Goal: Task Accomplishment & Management: Complete application form

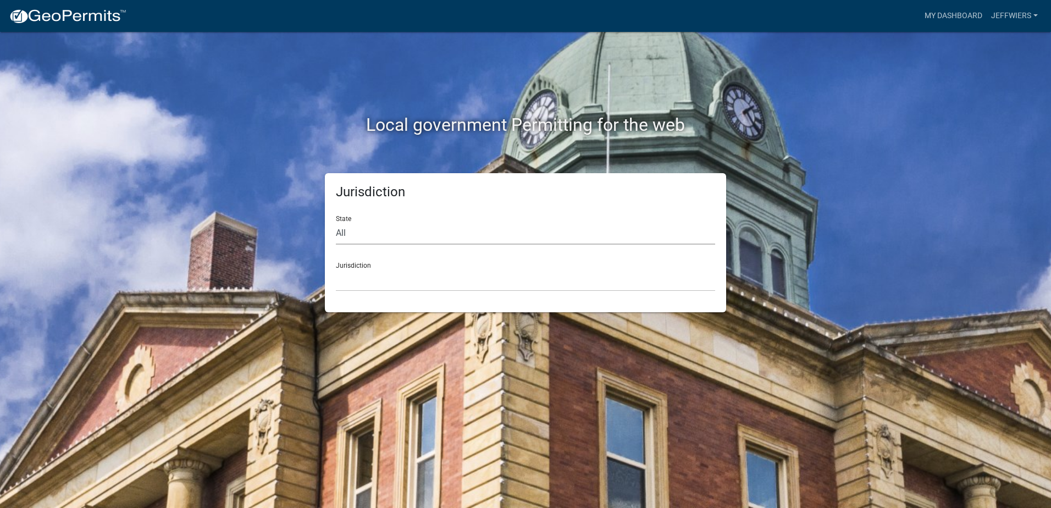
click at [371, 238] on select "All [US_STATE] [US_STATE] [US_STATE] [US_STATE] [US_STATE] [US_STATE] [US_STATE…" at bounding box center [525, 233] width 379 height 23
select select "[US_STATE]"
click at [336, 222] on select "All [US_STATE] [US_STATE] [US_STATE] [US_STATE] [US_STATE] [US_STATE] [US_STATE…" at bounding box center [525, 233] width 379 height 23
click at [363, 291] on select "City of [GEOGRAPHIC_DATA], [US_STATE] City of [GEOGRAPHIC_DATA], [US_STATE] Cit…" at bounding box center [525, 280] width 379 height 23
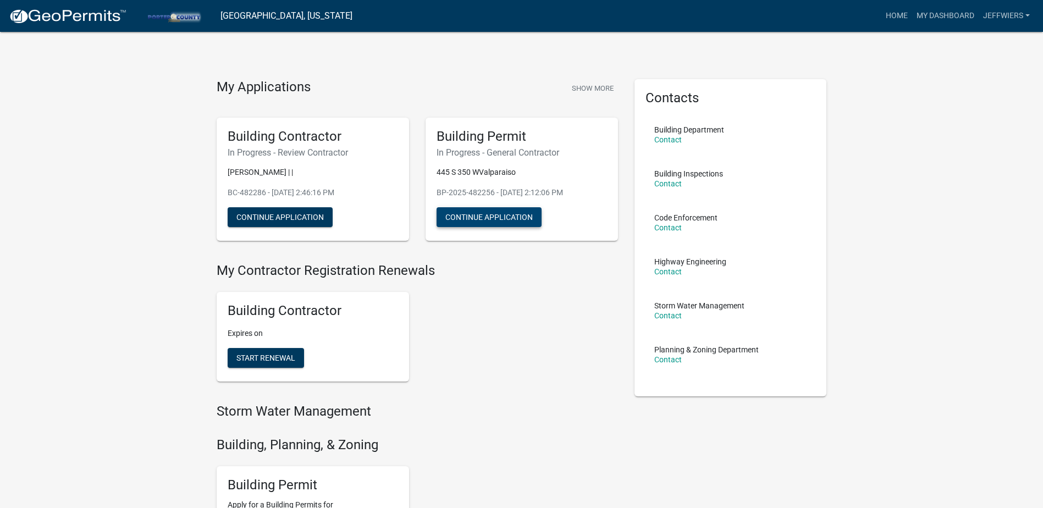
click at [474, 217] on button "Continue Application" at bounding box center [488, 217] width 105 height 20
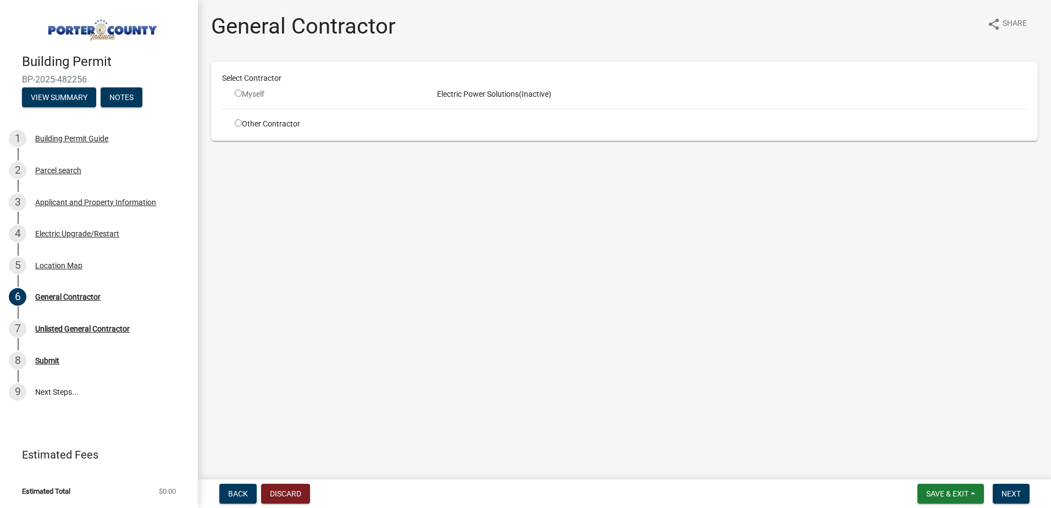
click at [236, 95] on input "radio" at bounding box center [238, 93] width 7 height 7
radio input "false"
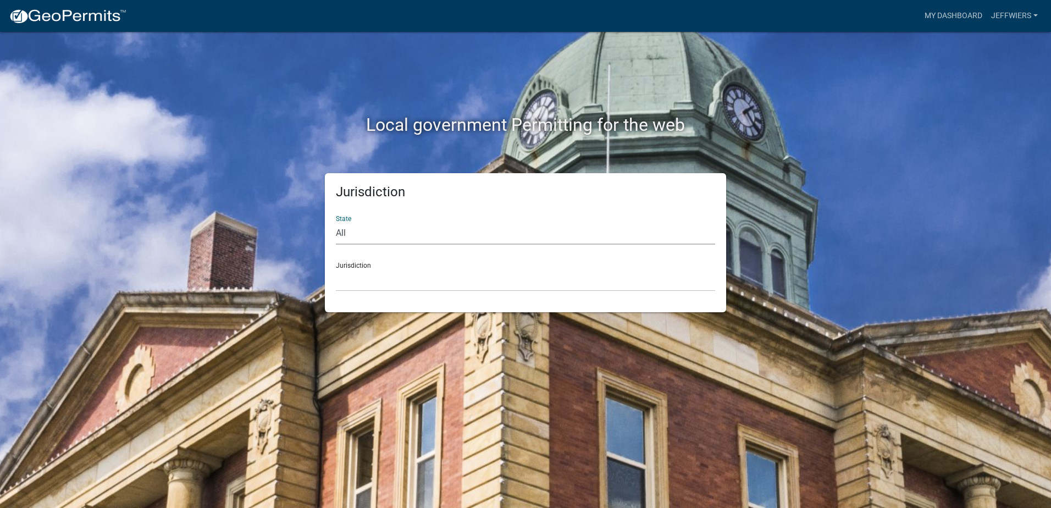
click at [358, 235] on select "All [US_STATE] [US_STATE] [US_STATE] [US_STATE] [US_STATE] [US_STATE] [US_STATE…" at bounding box center [525, 233] width 379 height 23
select select "[US_STATE]"
click at [336, 222] on select "All [US_STATE] [US_STATE] [US_STATE] [US_STATE] [US_STATE] [US_STATE] [US_STATE…" at bounding box center [525, 233] width 379 height 23
click at [361, 284] on select "City of [GEOGRAPHIC_DATA], [US_STATE] City of [GEOGRAPHIC_DATA], [US_STATE] Cit…" at bounding box center [525, 280] width 379 height 23
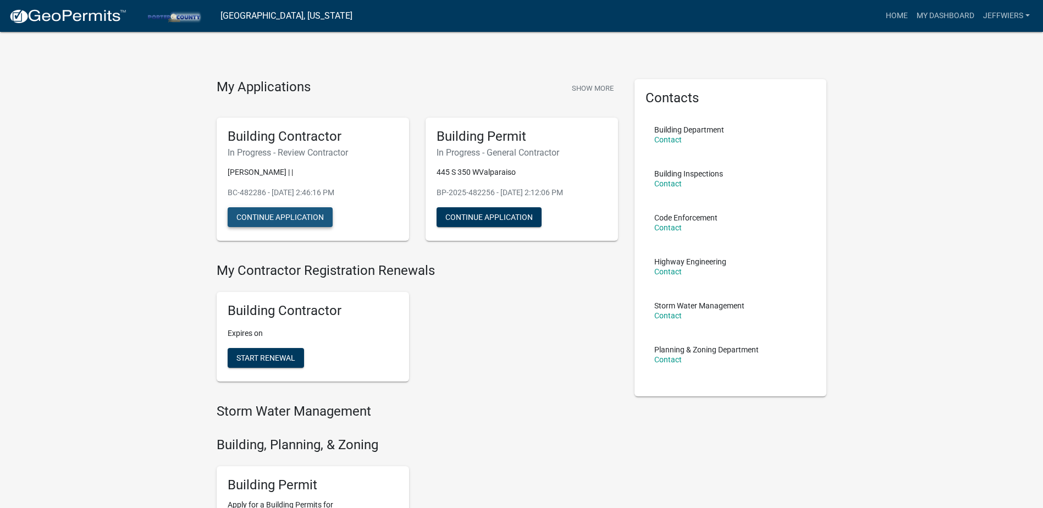
click at [308, 216] on button "Continue Application" at bounding box center [280, 217] width 105 height 20
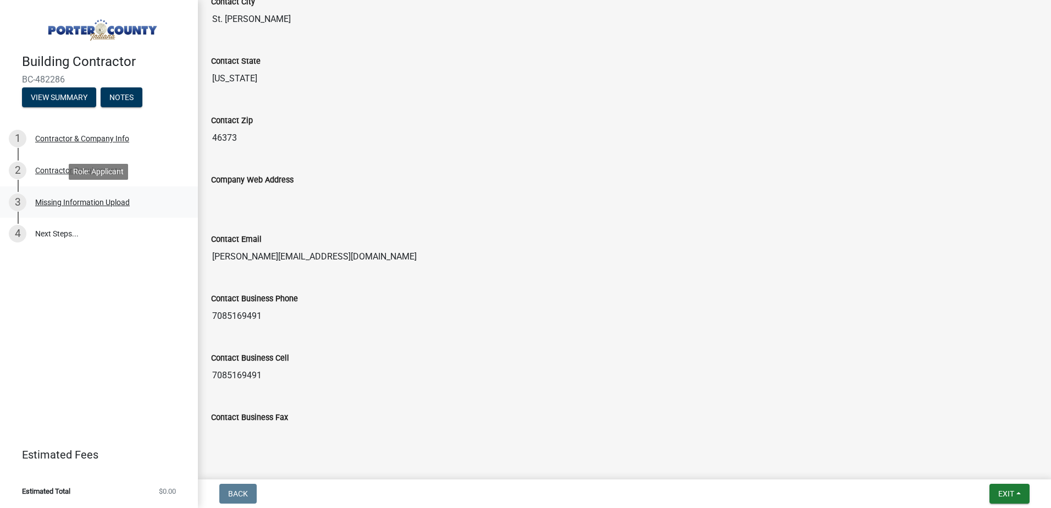
scroll to position [434, 0]
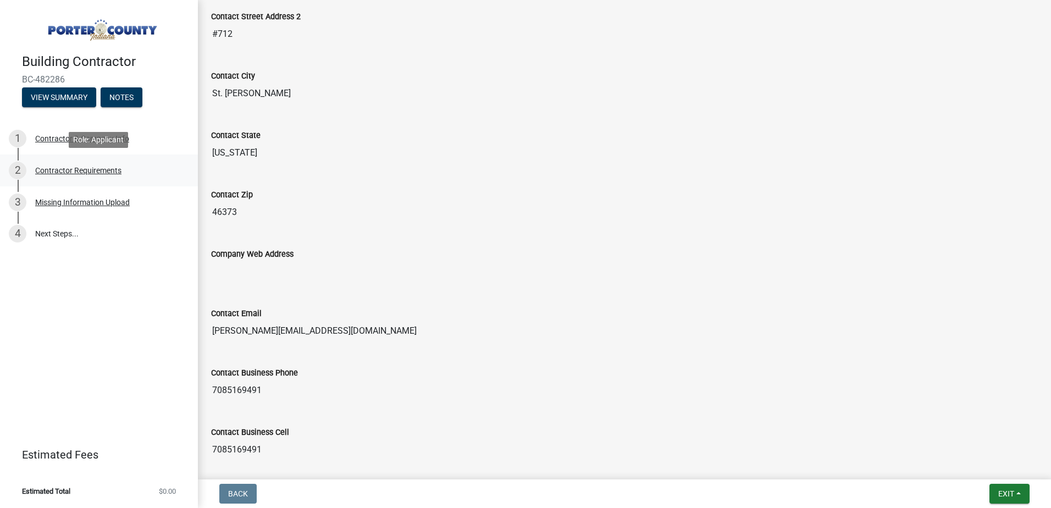
click at [60, 169] on div "Contractor Requirements" at bounding box center [78, 171] width 86 height 8
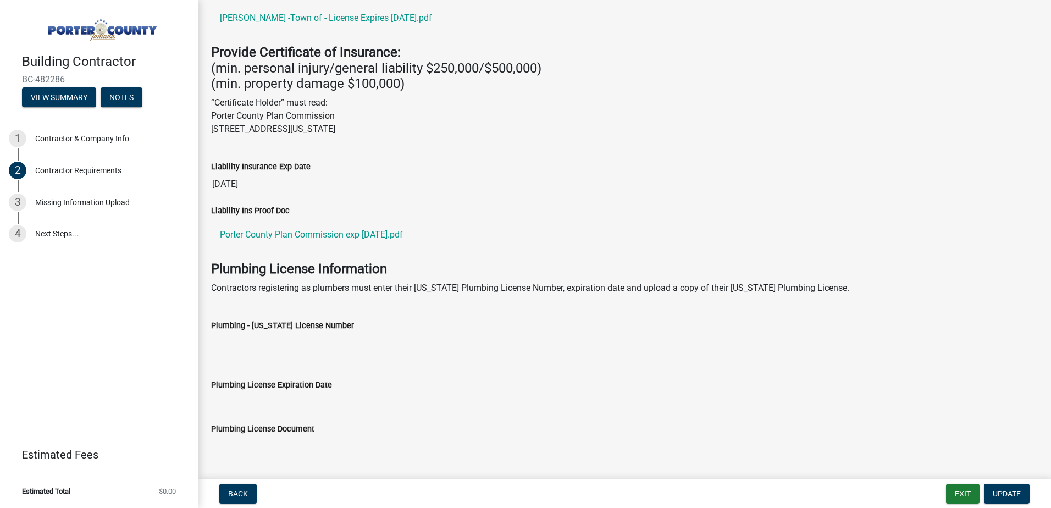
scroll to position [351, 0]
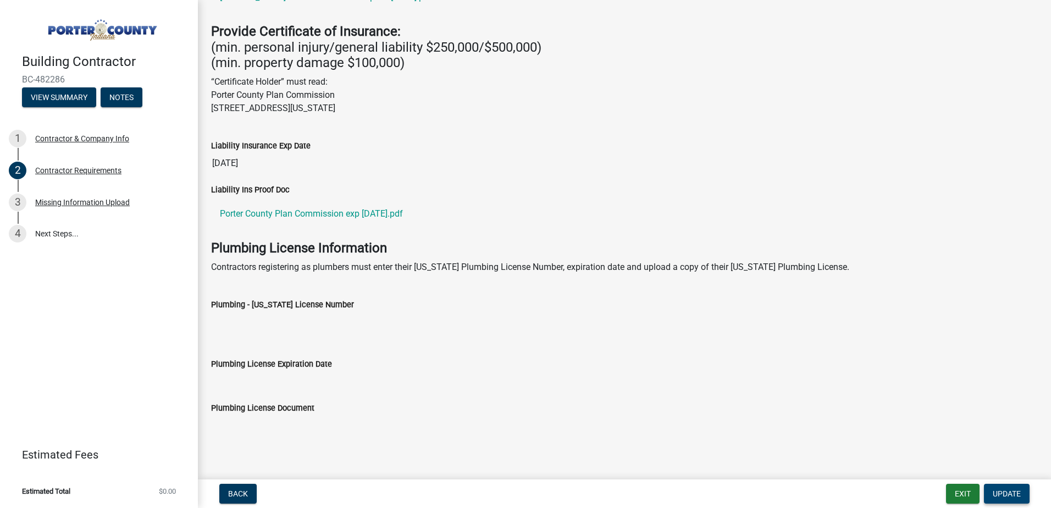
click at [1005, 491] on span "Update" at bounding box center [1007, 493] width 28 height 9
click at [114, 204] on div "Missing Information Upload" at bounding box center [82, 202] width 95 height 8
click at [440, 315] on input "Plumbing - Indiana License Number" at bounding box center [624, 322] width 827 height 22
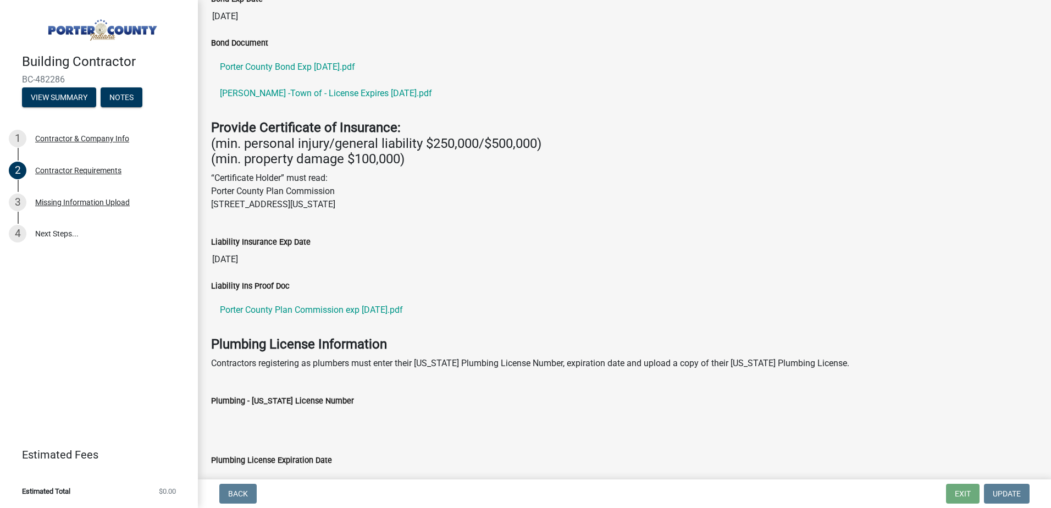
scroll to position [241, 0]
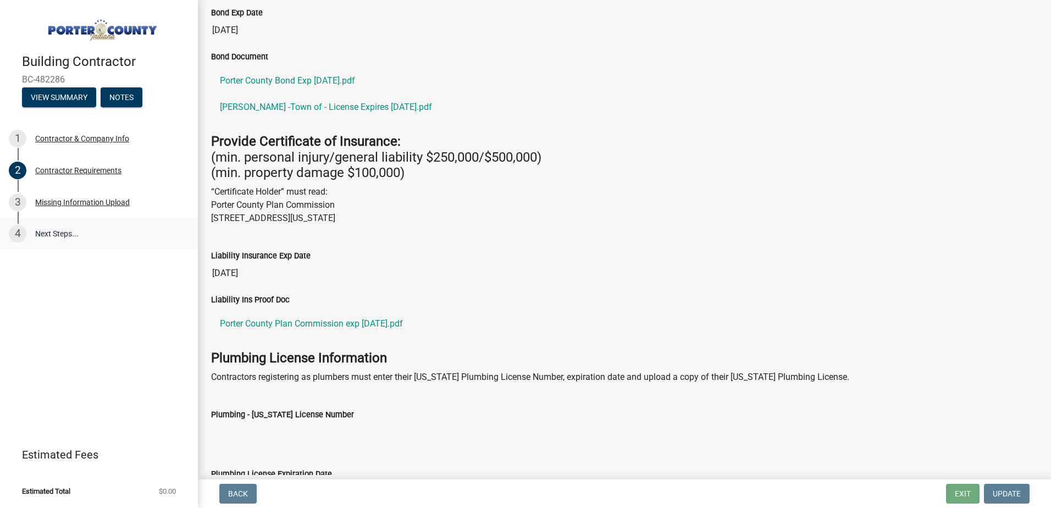
click at [59, 226] on link "4 Next Steps..." at bounding box center [99, 234] width 198 height 32
click at [61, 232] on link "4 Next Steps..." at bounding box center [99, 234] width 198 height 32
click at [739, 309] on ul "Porter County Plan Commission exp 7-31-26.pdf" at bounding box center [624, 323] width 827 height 35
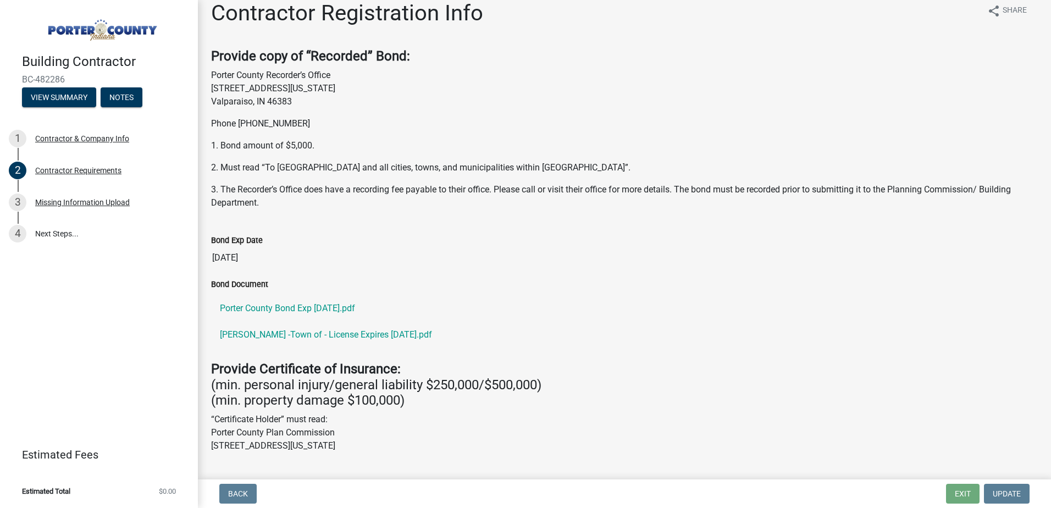
scroll to position [0, 0]
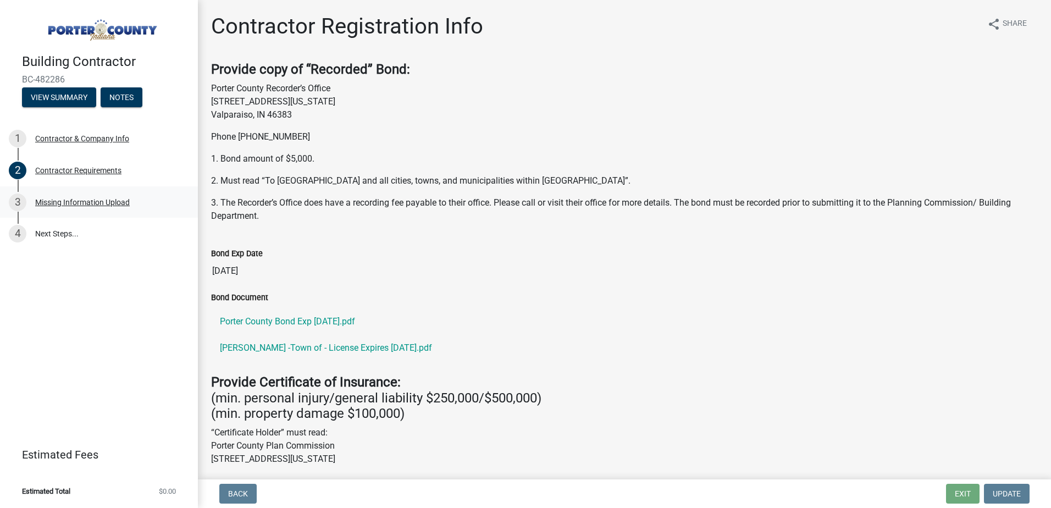
click at [17, 199] on div "3" at bounding box center [18, 202] width 18 height 18
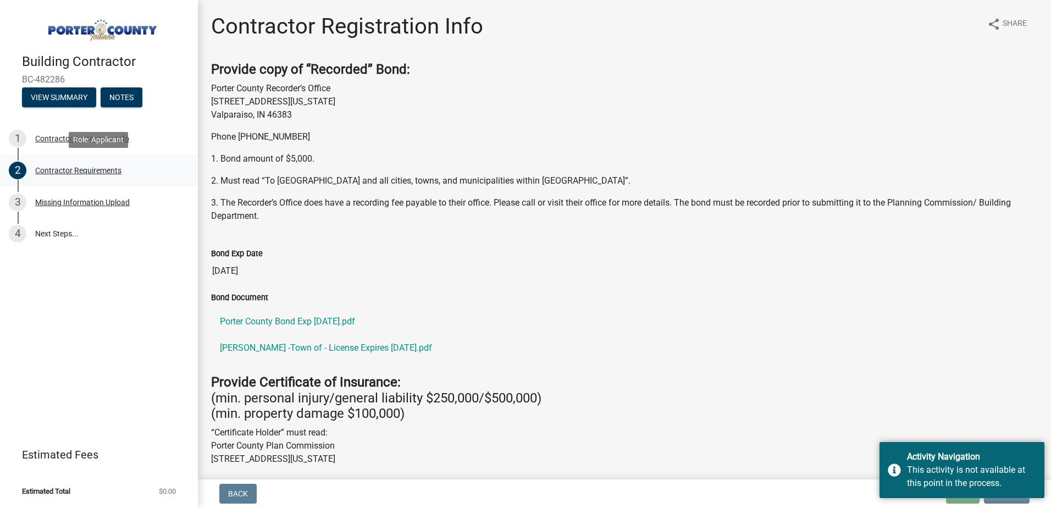
click at [16, 171] on div "2" at bounding box center [18, 171] width 18 height 18
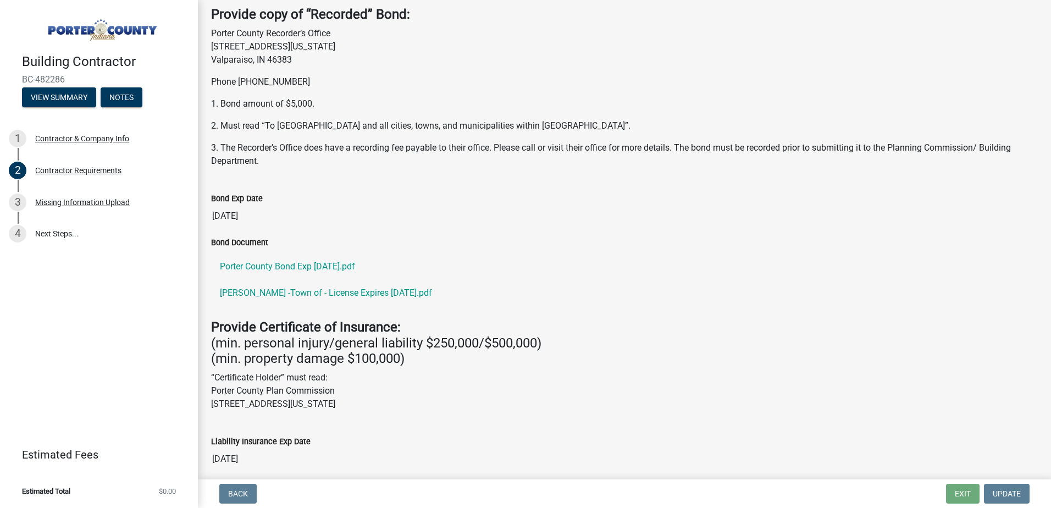
scroll to position [110, 0]
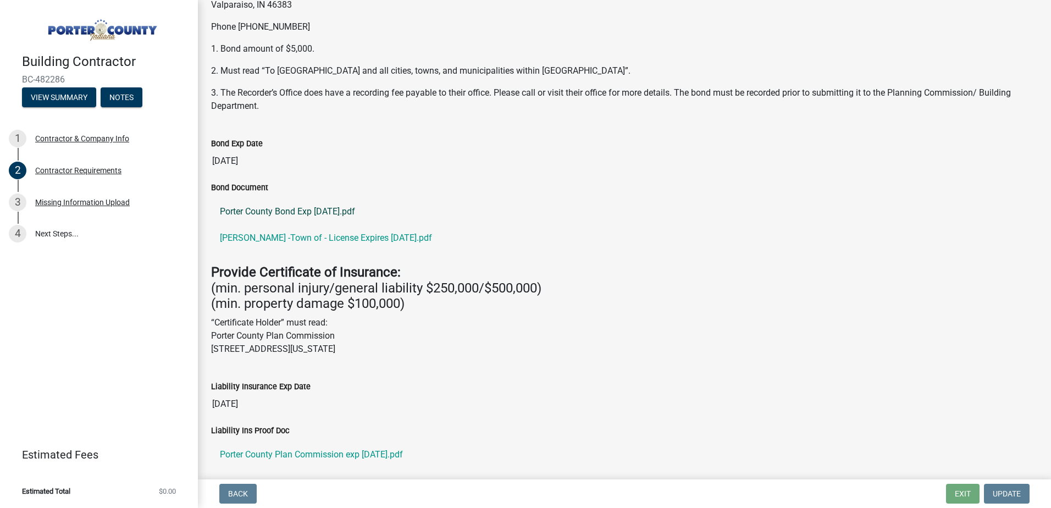
click at [287, 209] on link "Porter County Bond Exp 11-16-25.pdf" at bounding box center [624, 211] width 827 height 26
